Goal: Task Accomplishment & Management: Use online tool/utility

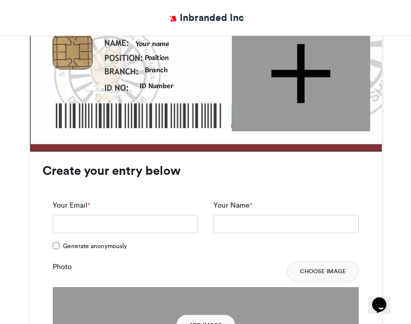
scroll to position [512, 0]
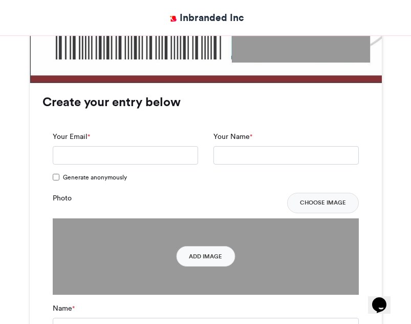
click at [56, 181] on label "Generate anonymously" at bounding box center [89, 178] width 73 height 11
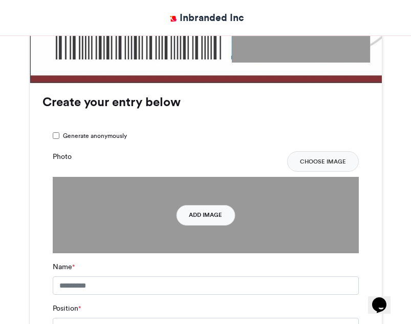
click at [201, 216] on button "Add Image" at bounding box center [205, 215] width 59 height 20
click at [207, 217] on button "Add Image" at bounding box center [205, 215] width 59 height 20
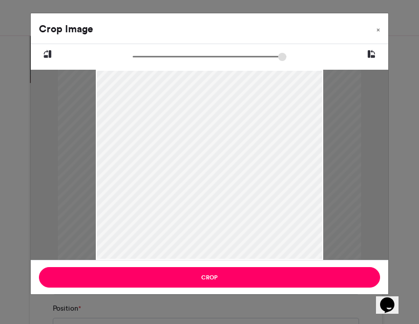
type input "******"
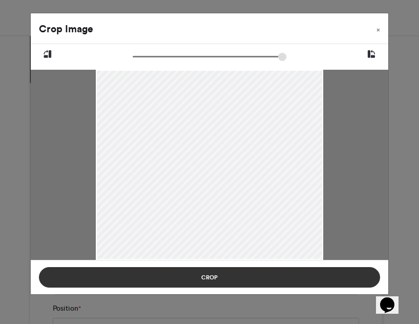
click at [290, 274] on button "Crop" at bounding box center [209, 277] width 341 height 20
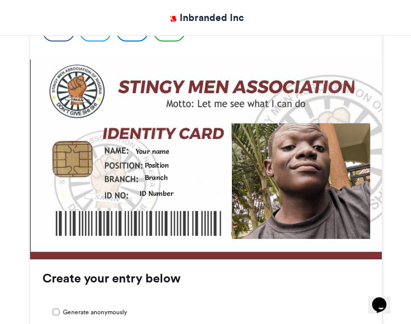
scroll to position [307, 0]
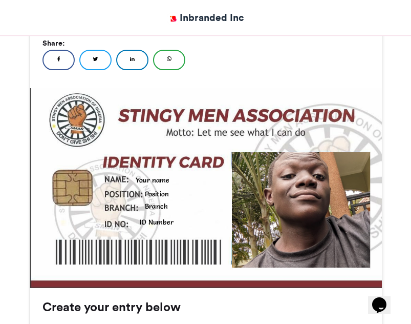
click at [322, 183] on div at bounding box center [301, 209] width 138 height 115
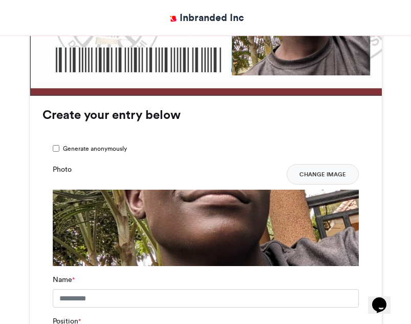
scroll to position [512, 0]
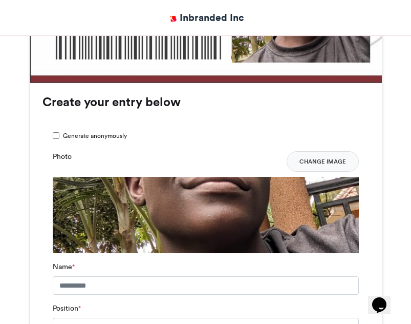
click at [272, 221] on img at bounding box center [206, 304] width 306 height 255
click at [218, 219] on img at bounding box center [206, 304] width 306 height 255
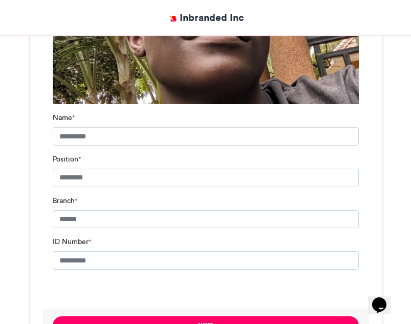
scroll to position [666, 0]
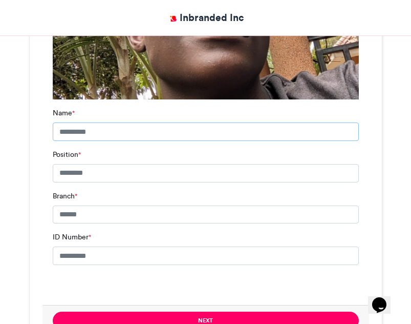
click at [108, 132] on input "Name *" at bounding box center [206, 131] width 306 height 18
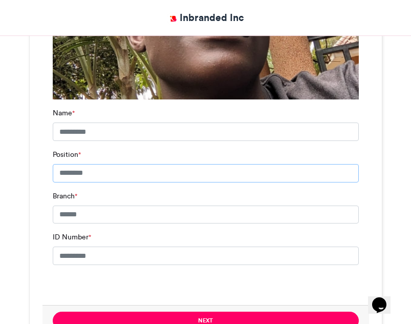
click at [120, 169] on input "Position *" at bounding box center [206, 173] width 306 height 18
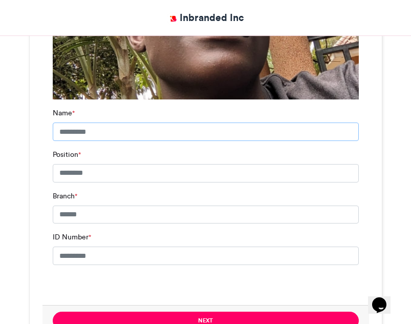
click at [128, 135] on input "Name *" at bounding box center [206, 131] width 306 height 18
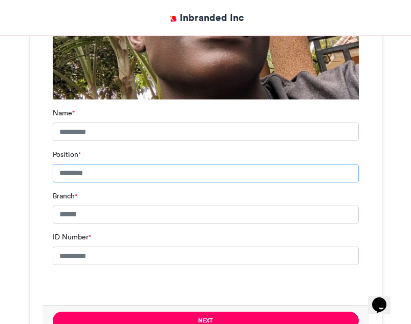
click at [127, 179] on input "Position *" at bounding box center [206, 173] width 306 height 18
type input "******"
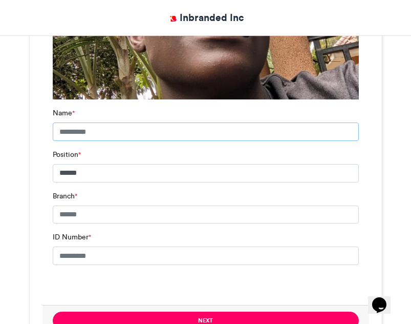
click at [111, 134] on input "Name *" at bounding box center [206, 131] width 306 height 18
click at [103, 127] on input "**********" at bounding box center [206, 131] width 306 height 18
type input "**********"
click at [118, 209] on input "Branch *" at bounding box center [206, 214] width 306 height 18
type input "*******"
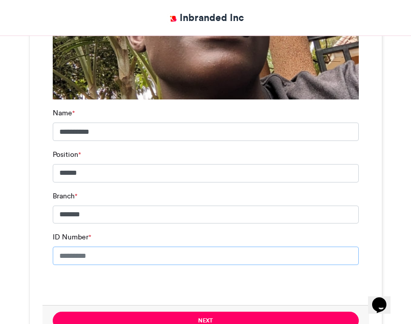
click at [121, 250] on input "ID Number *" at bounding box center [206, 255] width 306 height 18
click at [77, 262] on input "******" at bounding box center [206, 255] width 306 height 18
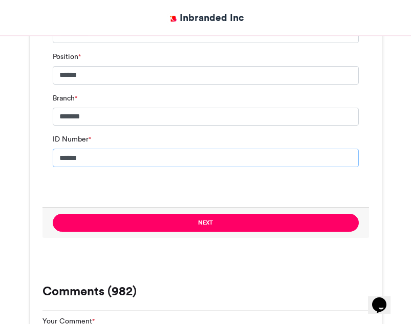
scroll to position [768, 0]
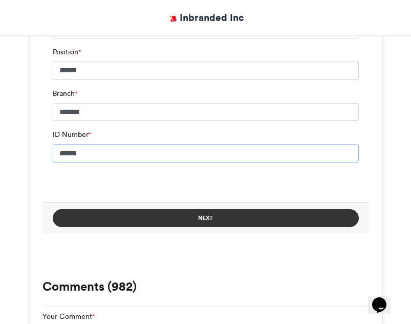
type input "******"
click at [195, 224] on button "Next" at bounding box center [206, 218] width 306 height 18
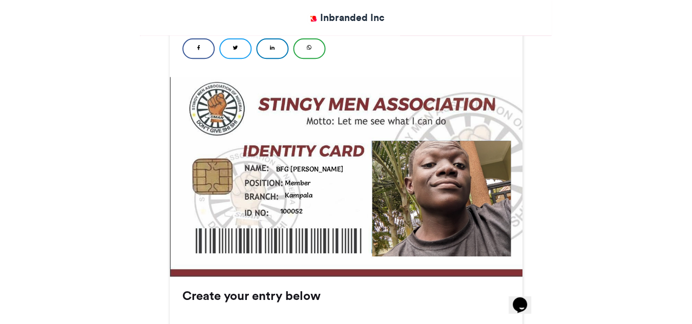
scroll to position [307, 0]
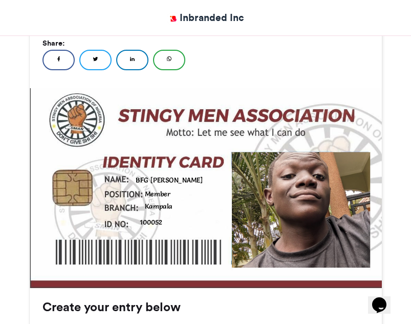
click at [376, 46] on div "Generate your Stingy Men Association ID Card Share: Facebook Twitter LinkedIn W…" at bounding box center [206, 43] width 352 height 89
drag, startPoint x: 367, startPoint y: 0, endPoint x: 156, endPoint y: 162, distance: 265.8
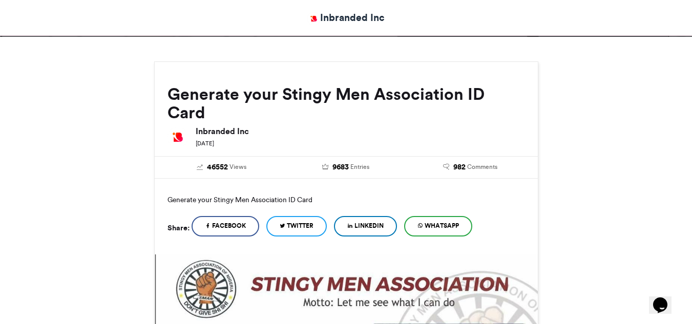
scroll to position [102, 0]
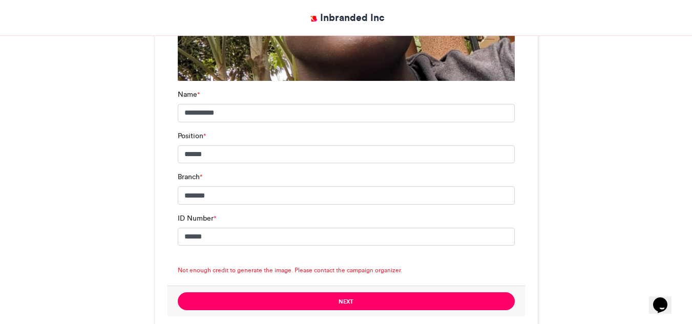
scroll to position [717, 0]
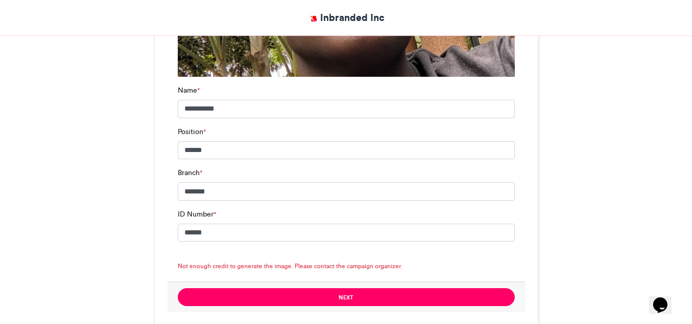
click at [35, 142] on div "Generate your Stingy Men Association ID Card Inbranded Inc 15-01-2022" at bounding box center [346, 295] width 692 height 1744
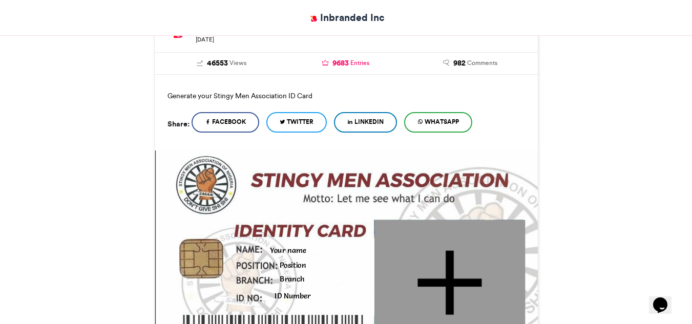
scroll to position [307, 0]
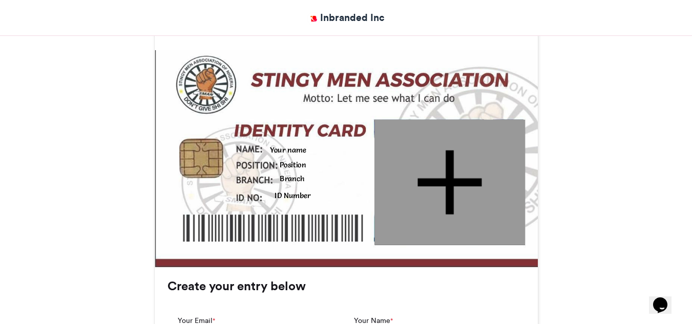
click at [440, 158] on div at bounding box center [449, 181] width 150 height 125
click at [286, 213] on img at bounding box center [346, 158] width 383 height 217
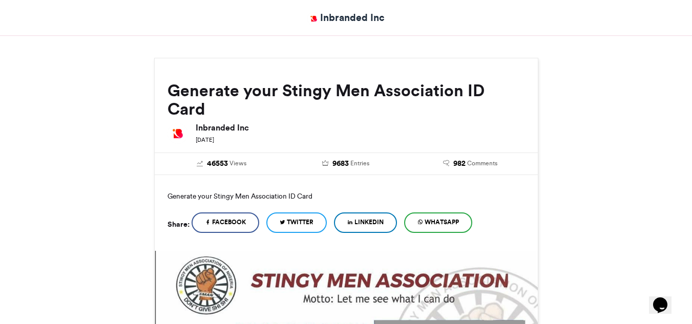
scroll to position [102, 0]
